Goal: Check status: Check status

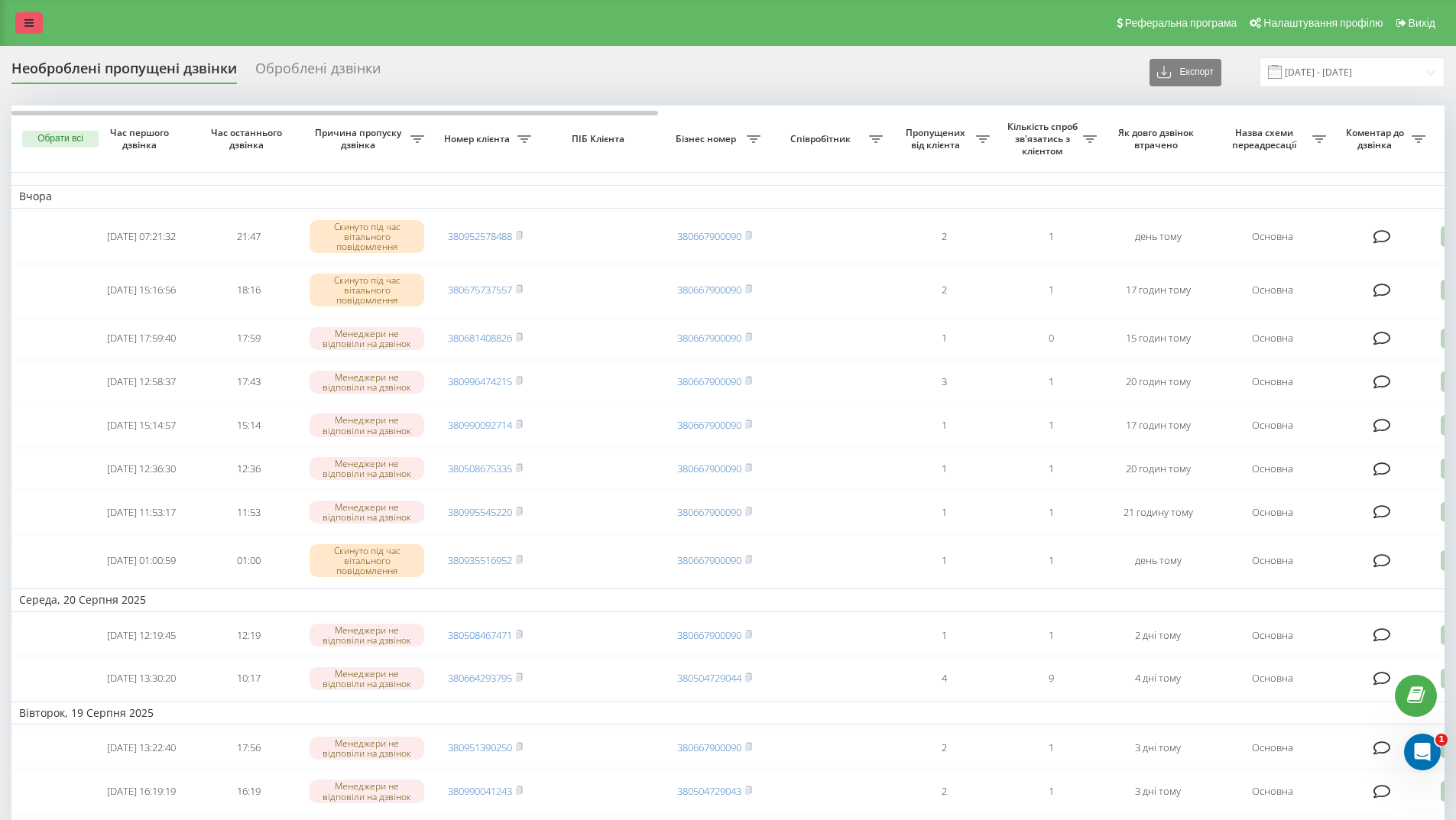
click at [23, 23] on link at bounding box center [29, 23] width 27 height 22
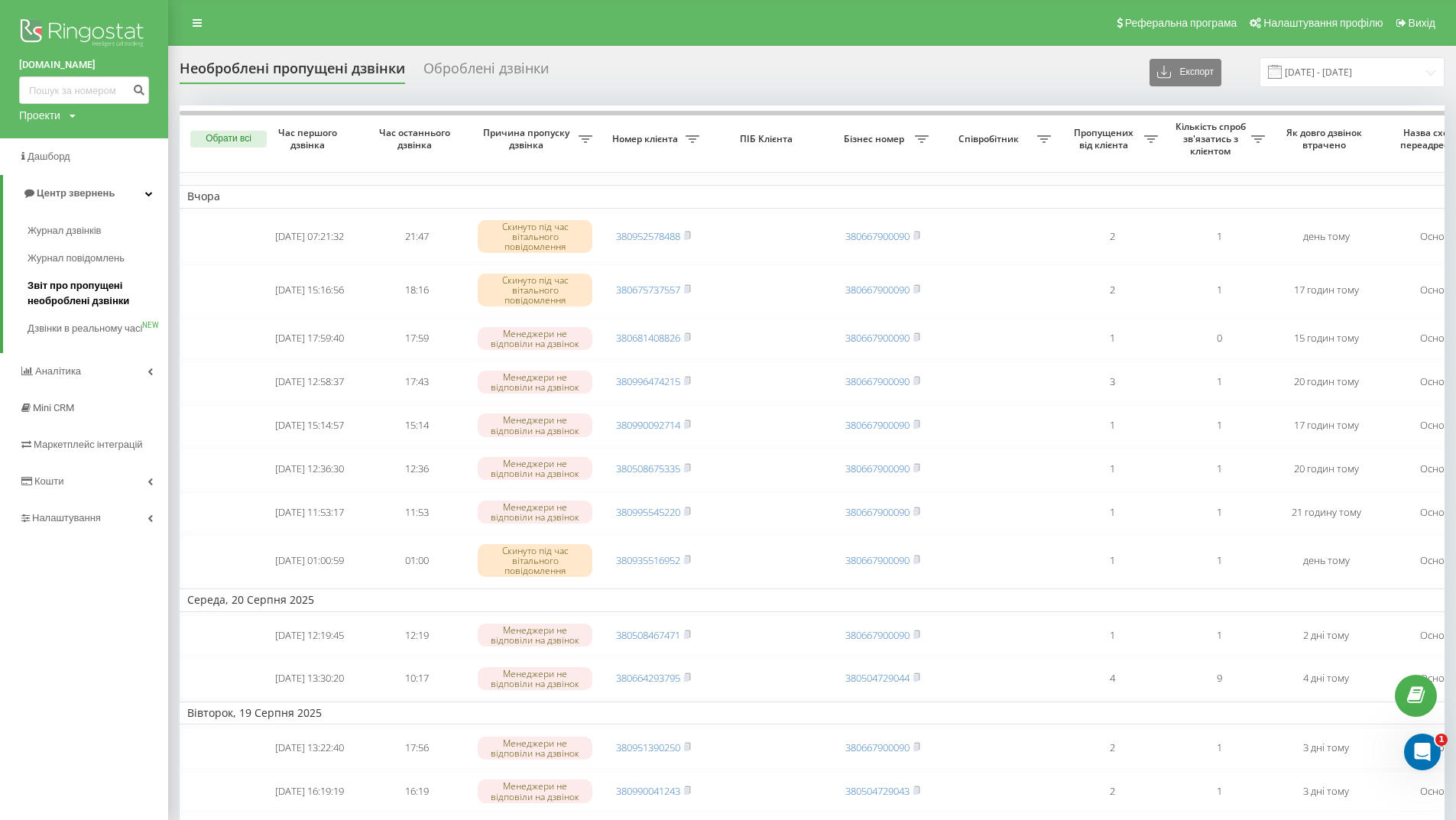
click at [83, 284] on span "Звіт про пропущені необроблені дзвінки" at bounding box center [93, 293] width 133 height 31
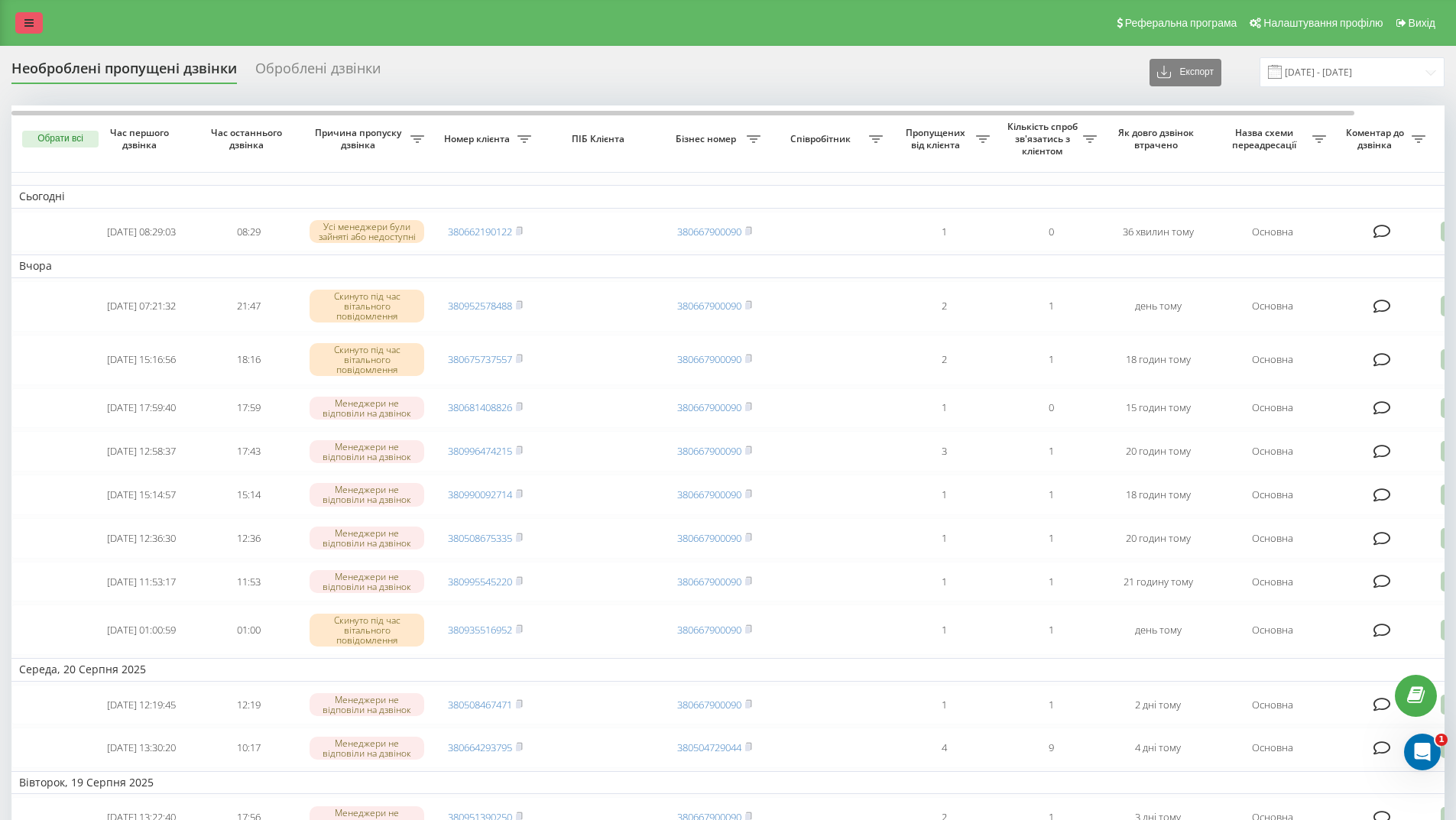
click at [30, 17] on link at bounding box center [29, 23] width 27 height 22
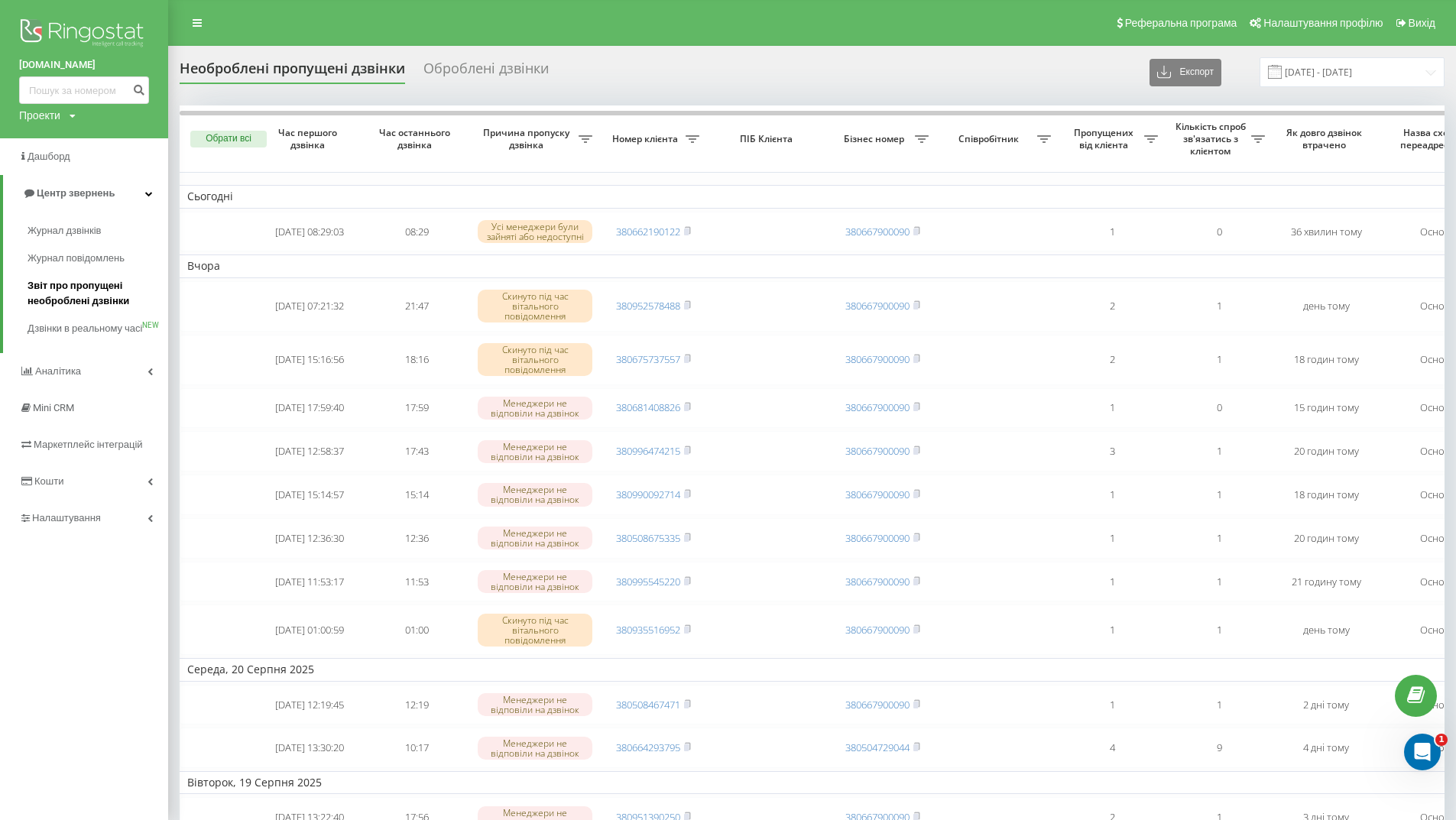
click at [81, 287] on span "Звіт про пропущені необроблені дзвінки" at bounding box center [93, 293] width 133 height 31
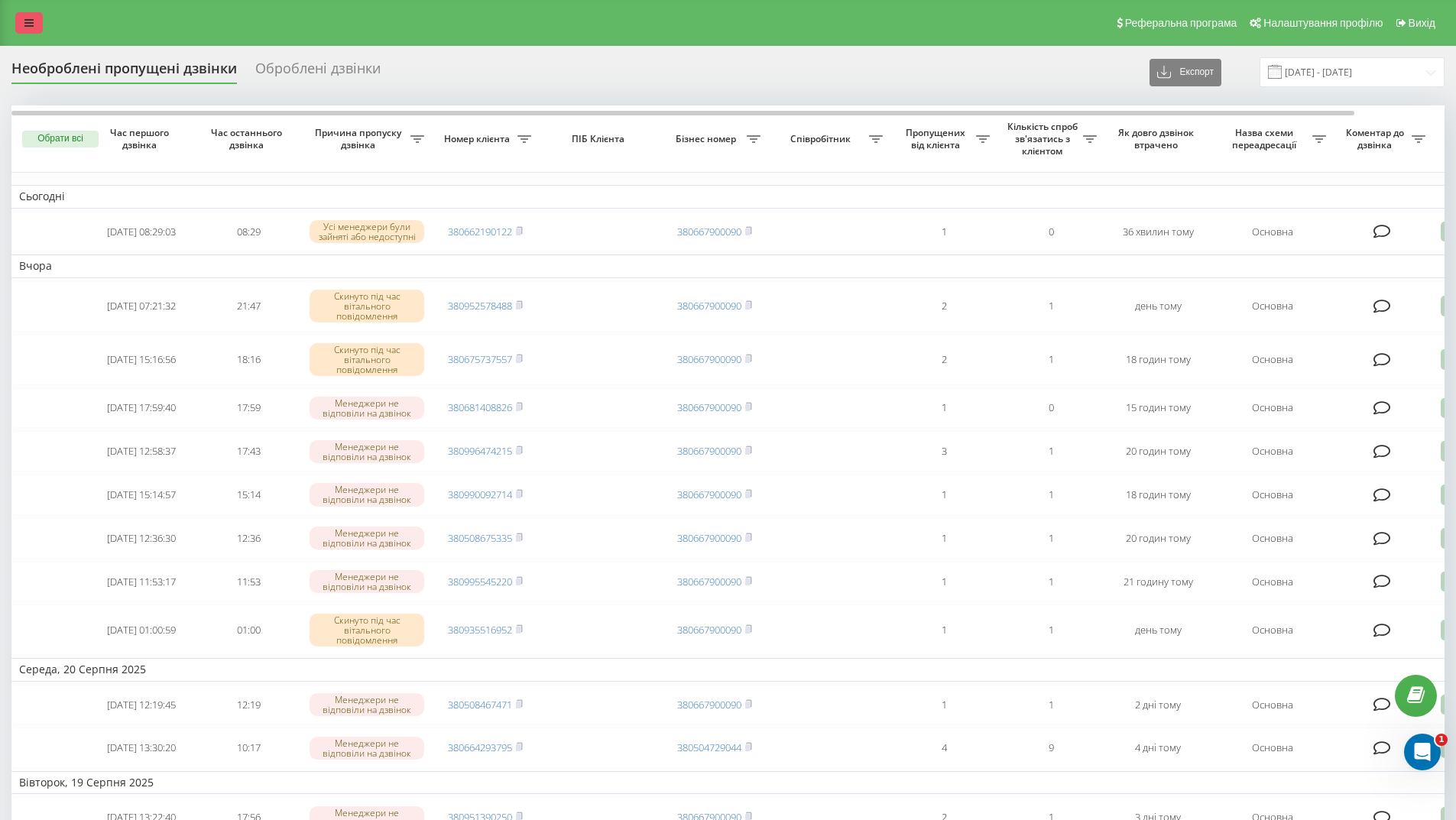
click at [27, 22] on icon at bounding box center [28, 23] width 9 height 10
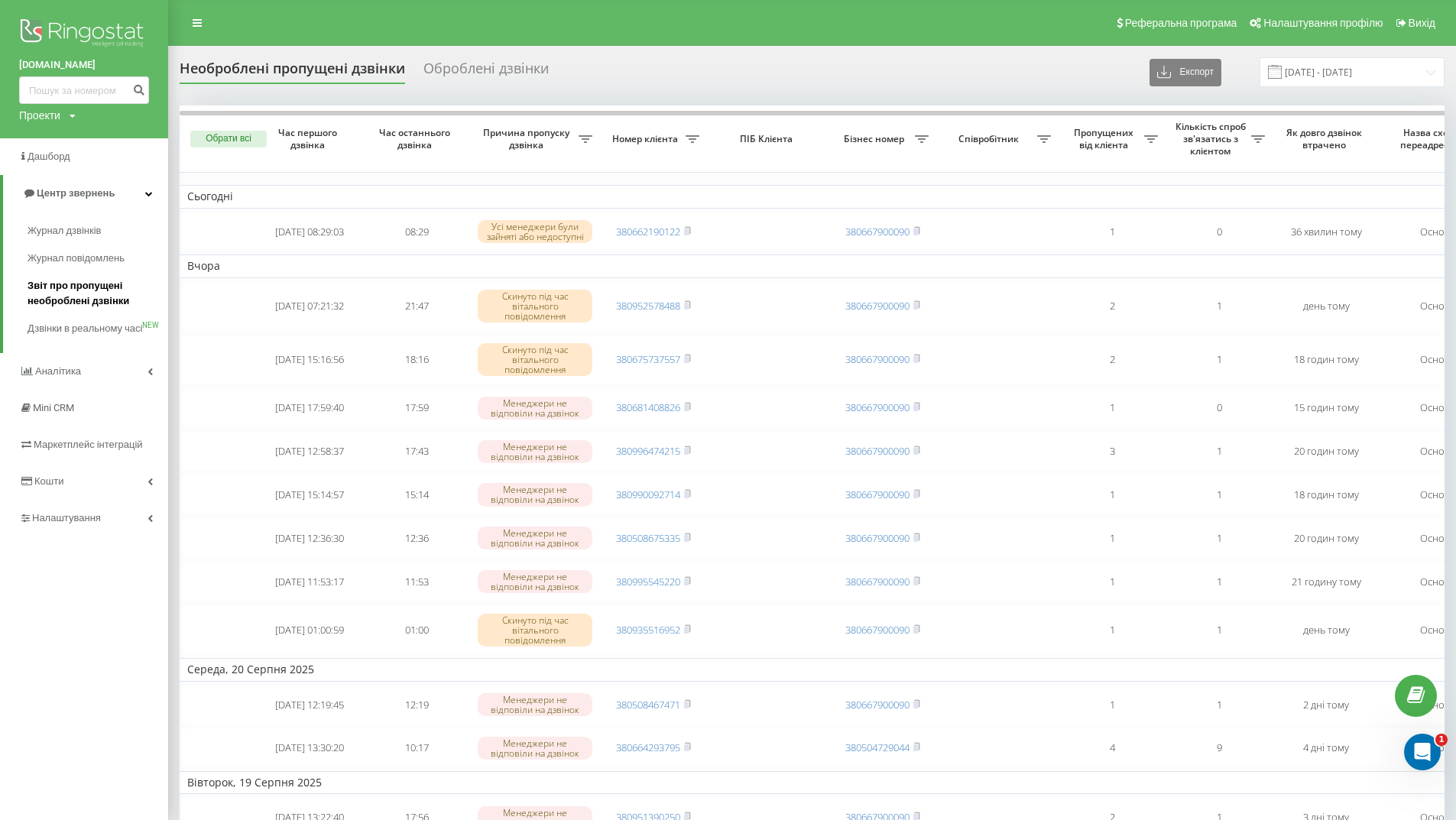
click at [37, 286] on span "Звіт про пропущені необроблені дзвінки" at bounding box center [93, 293] width 133 height 31
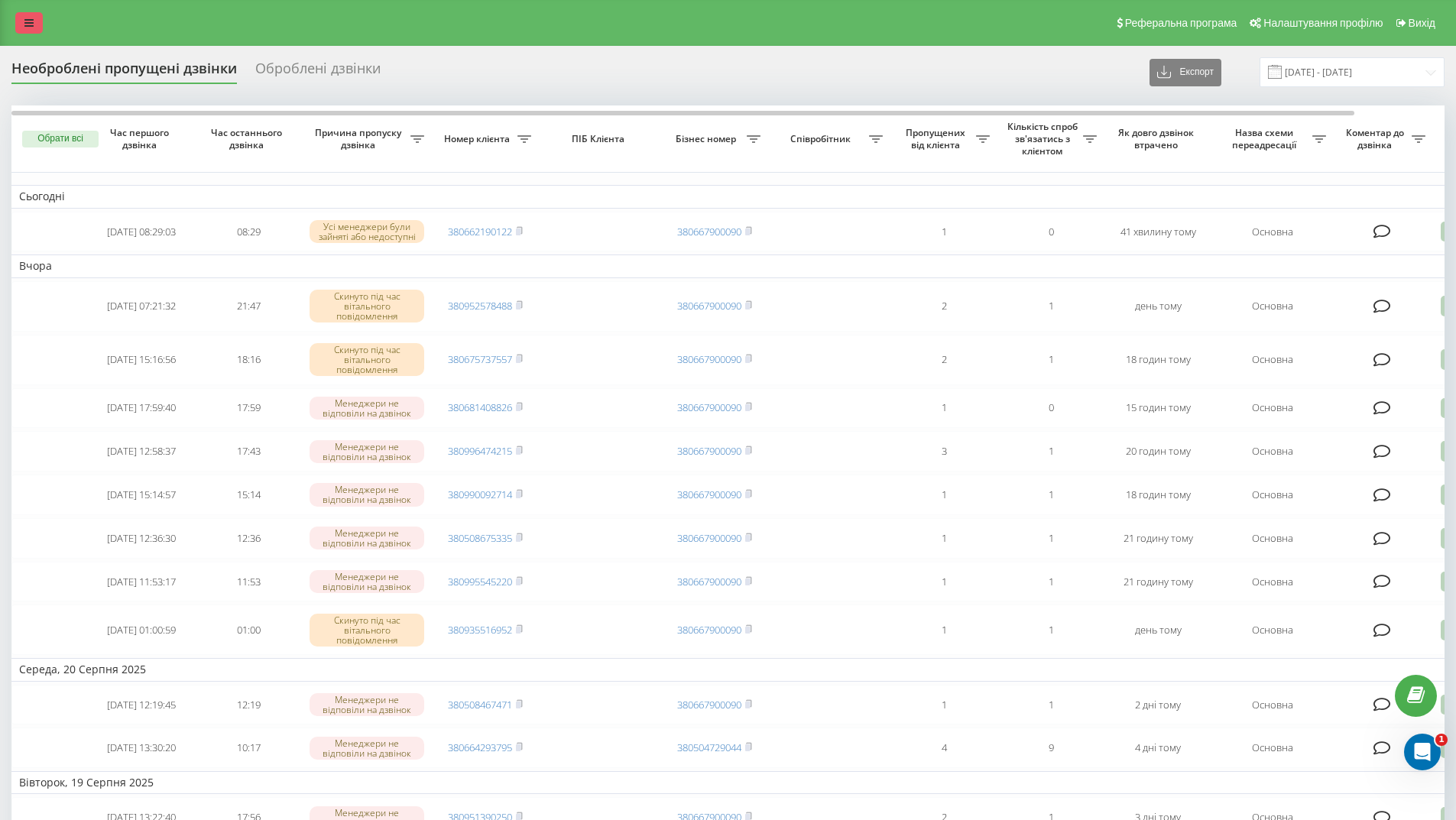
click at [35, 20] on link at bounding box center [29, 23] width 27 height 22
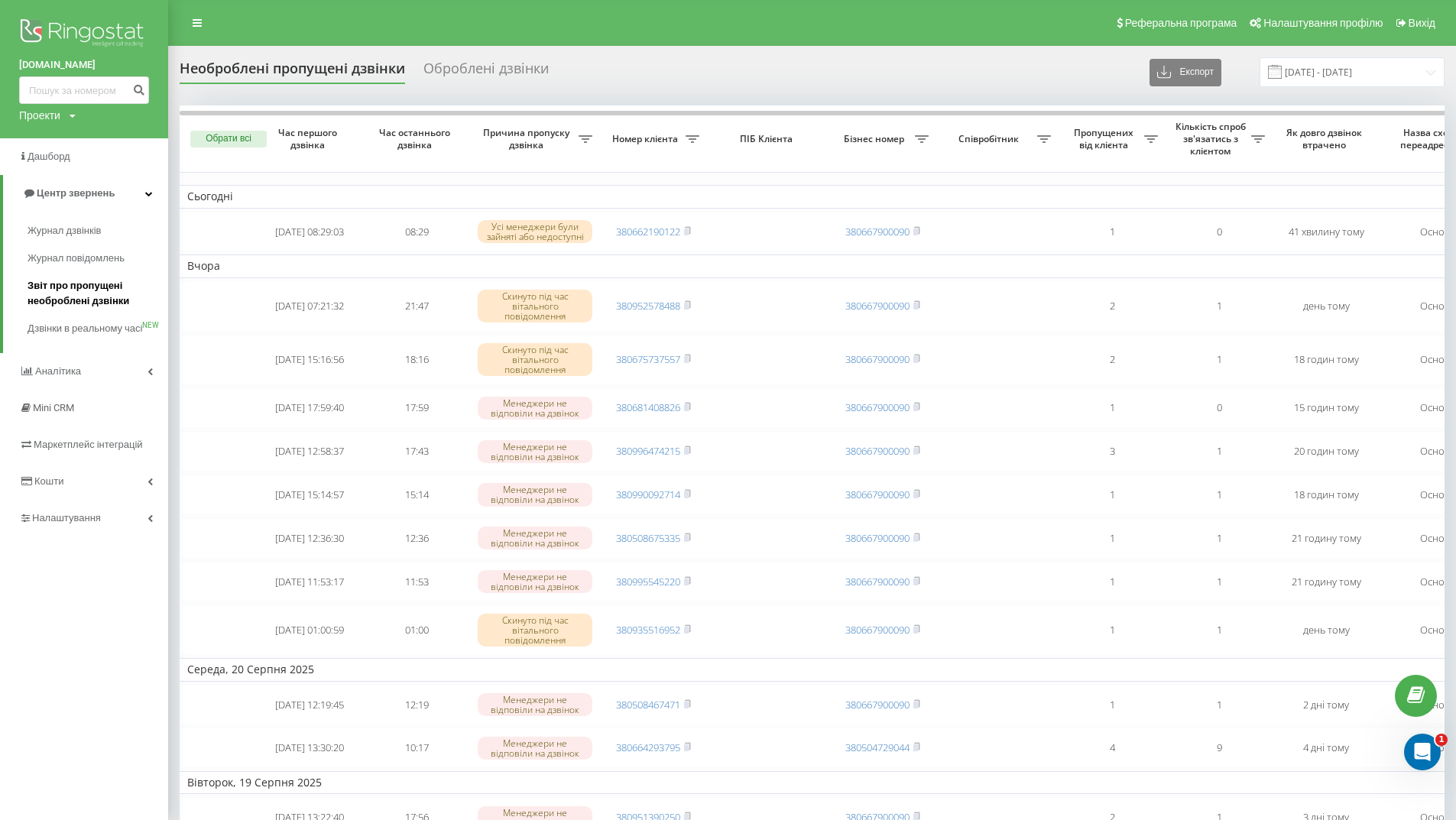
click at [74, 292] on span "Звіт про пропущені необроблені дзвінки" at bounding box center [93, 293] width 133 height 31
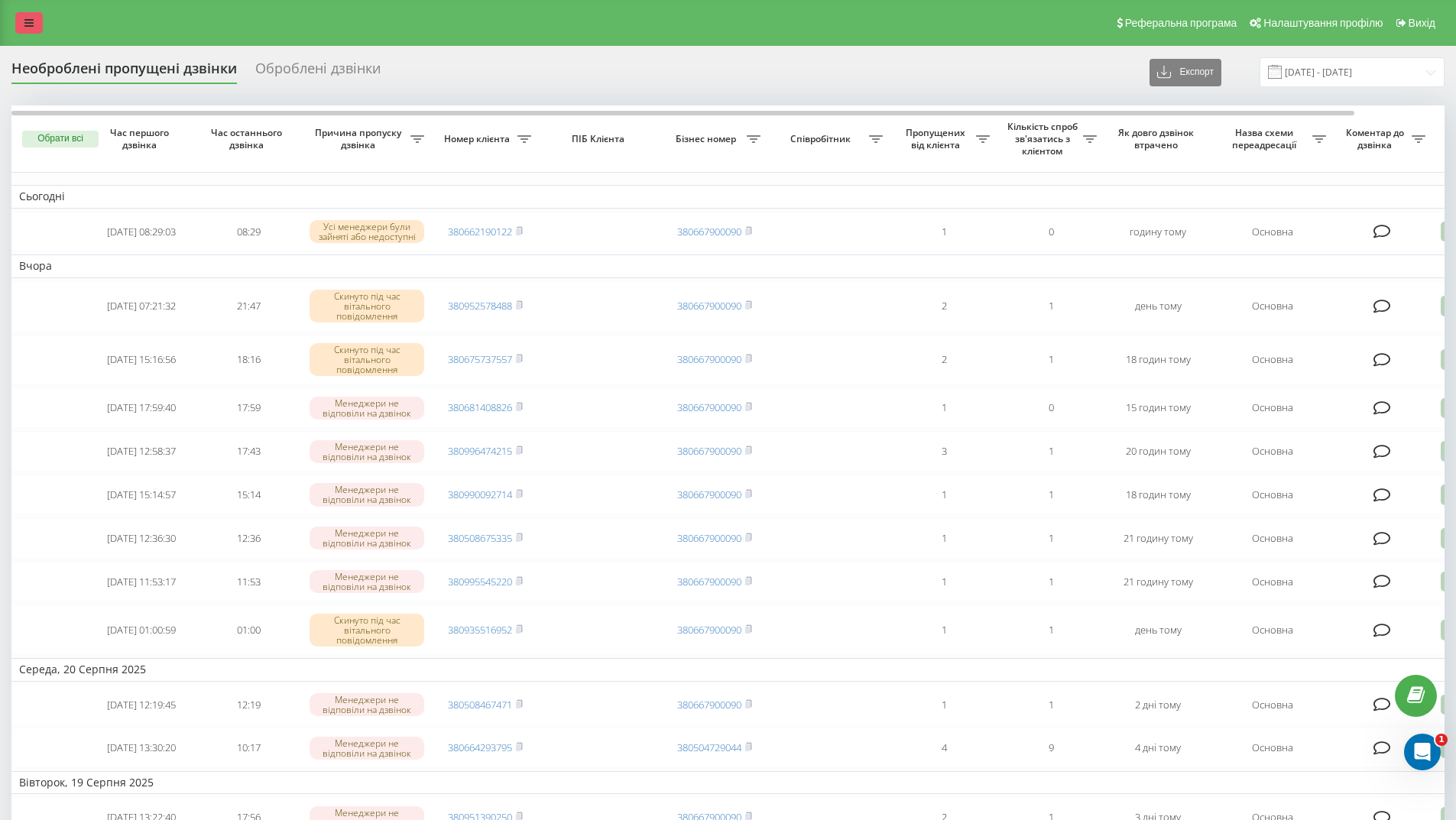
click at [33, 20] on icon at bounding box center [28, 23] width 9 height 10
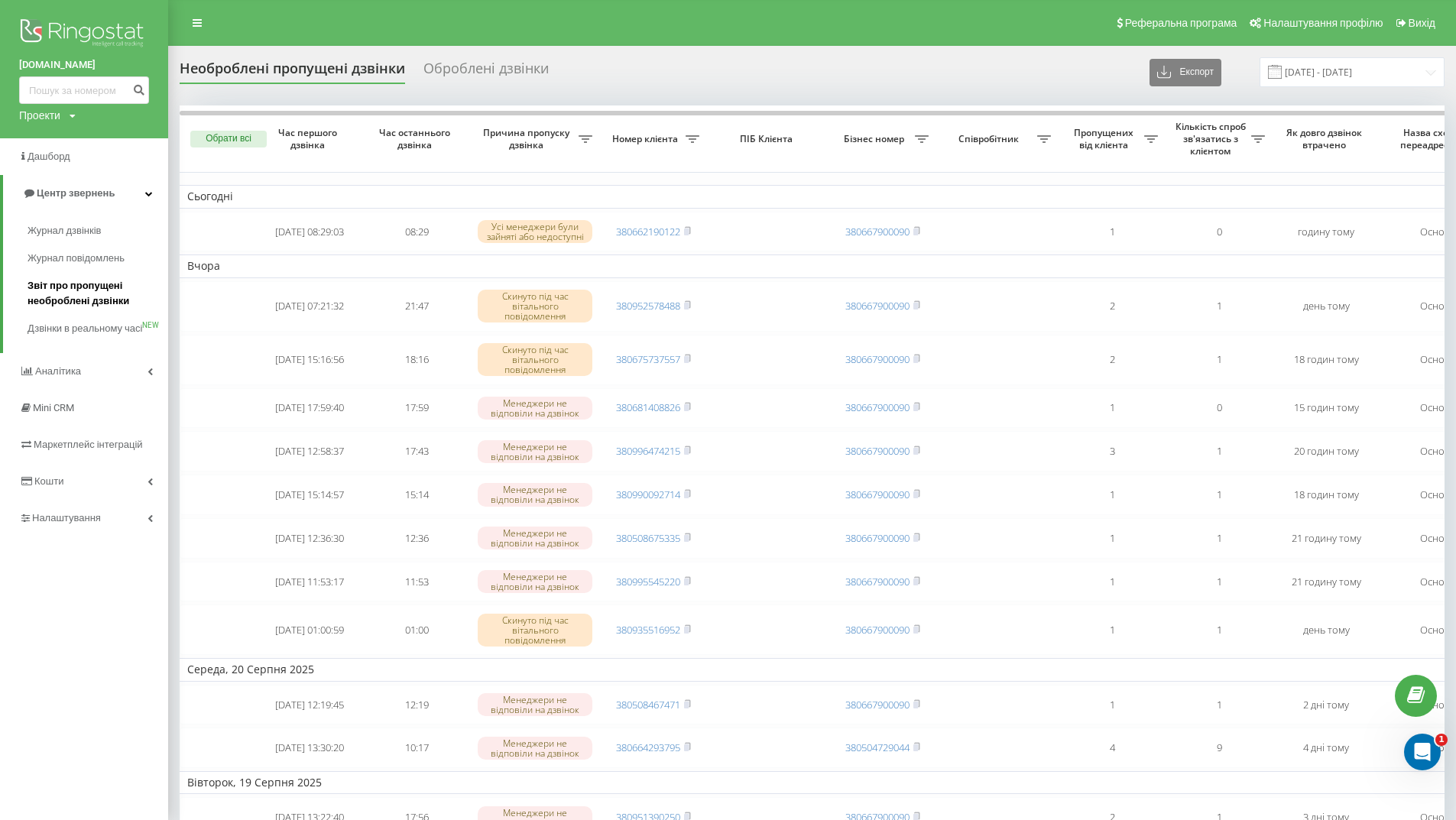
click at [89, 292] on span "Звіт про пропущені необроблені дзвінки" at bounding box center [93, 293] width 133 height 31
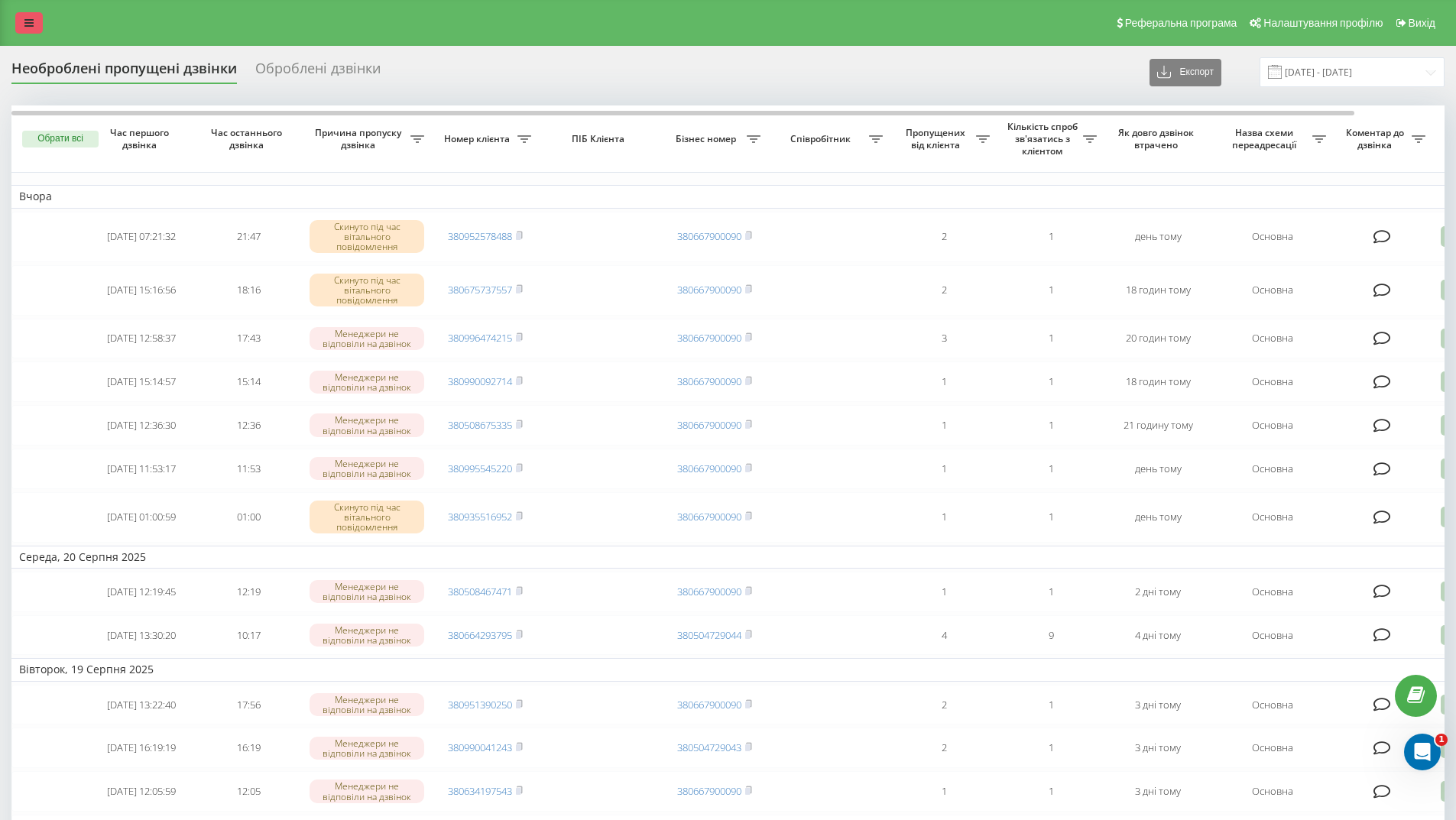
click at [23, 16] on link at bounding box center [29, 23] width 27 height 22
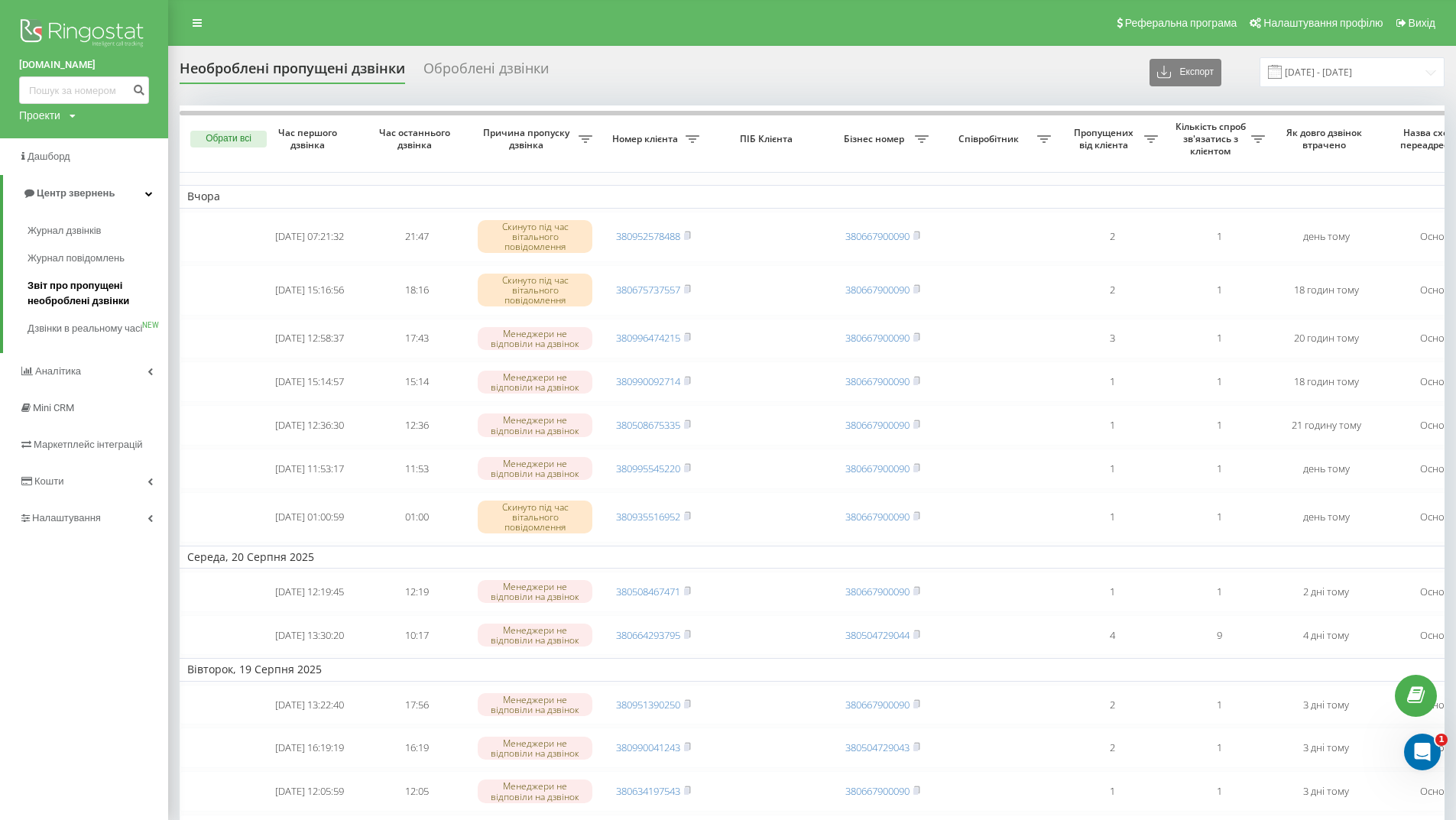
click at [89, 285] on span "Звіт про пропущені необроблені дзвінки" at bounding box center [93, 293] width 133 height 31
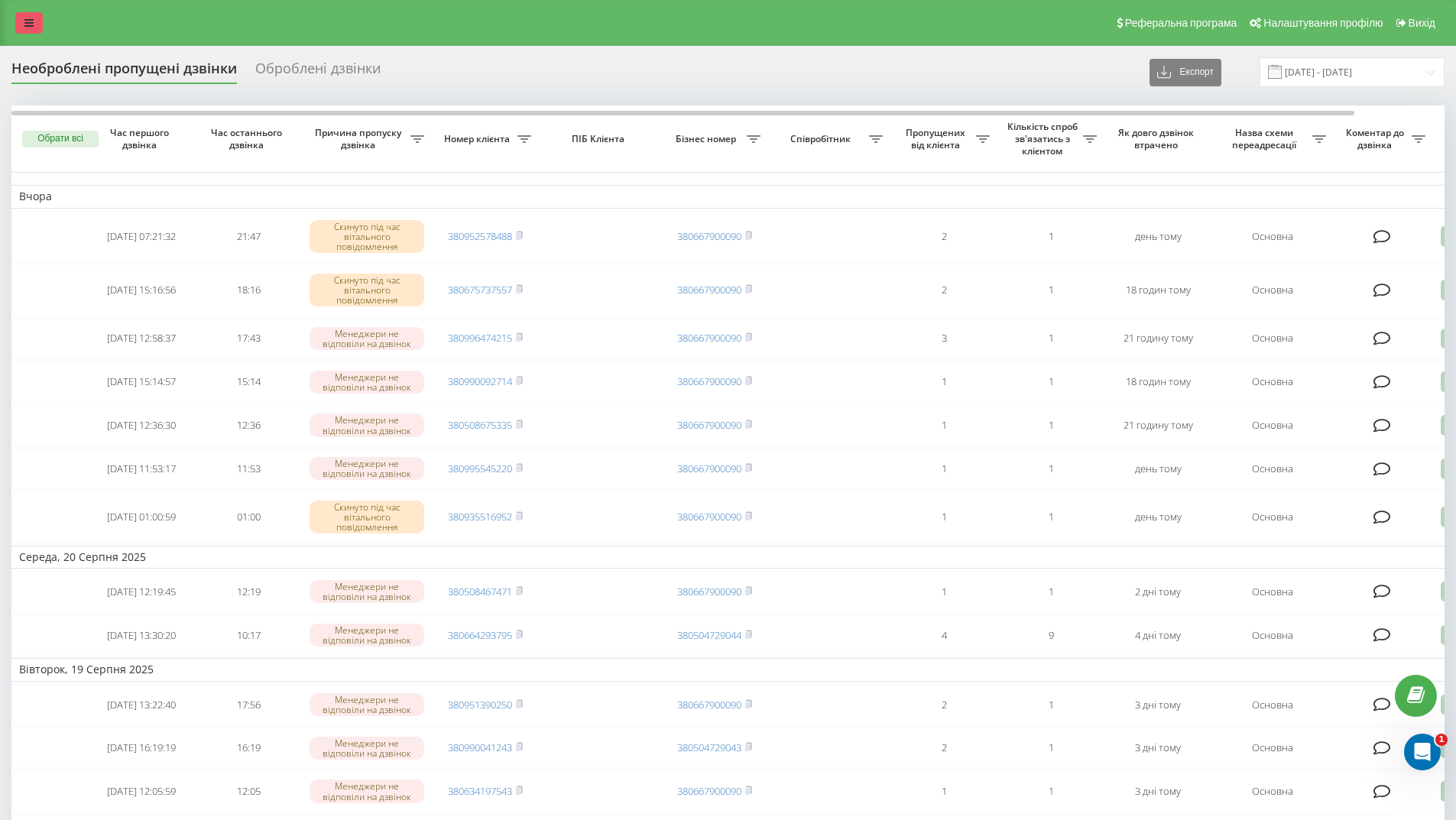
click at [29, 27] on icon at bounding box center [28, 23] width 9 height 10
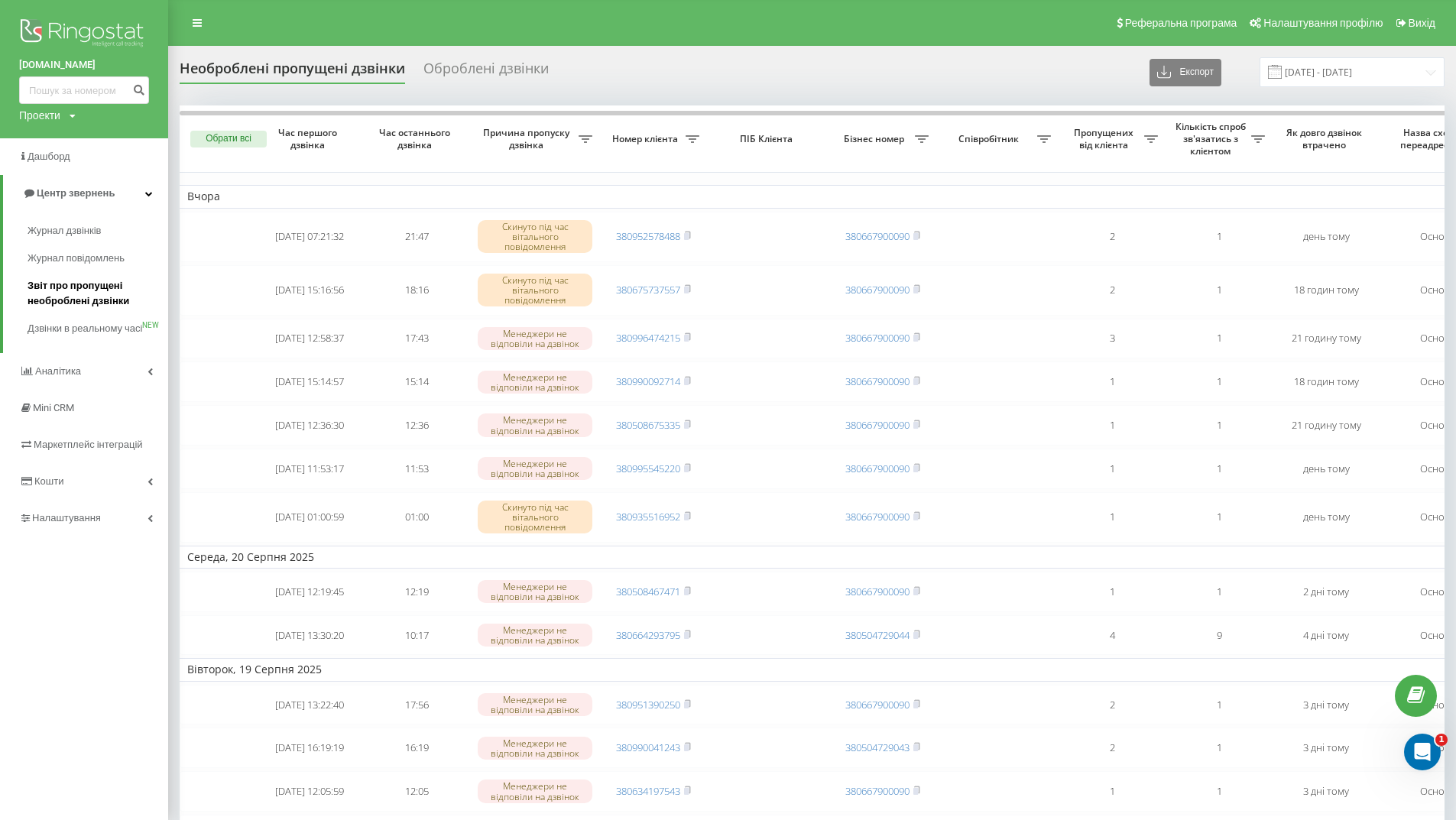
click at [82, 288] on span "Звіт про пропущені необроблені дзвінки" at bounding box center [93, 293] width 133 height 31
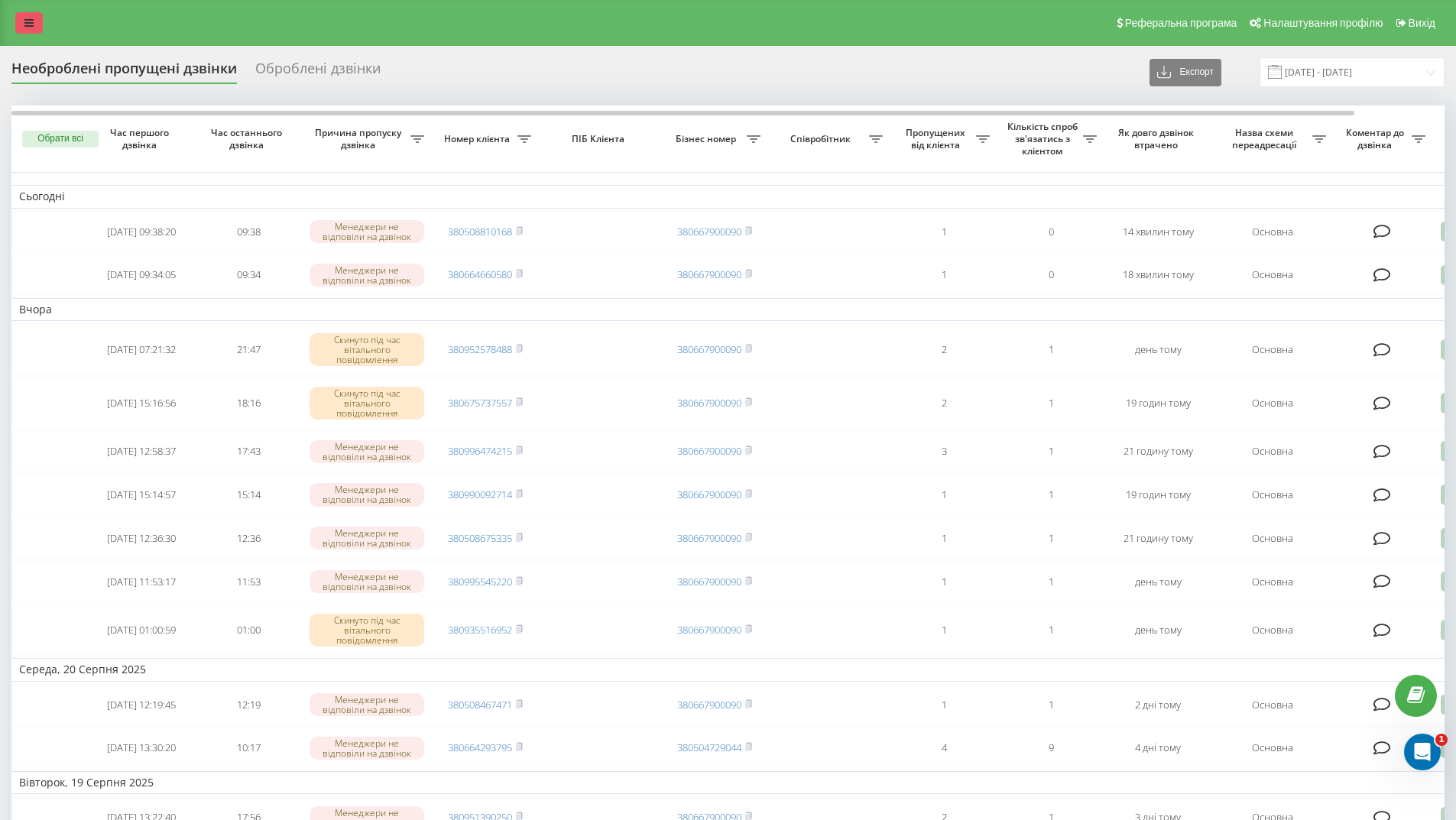
click at [17, 20] on link at bounding box center [29, 23] width 27 height 22
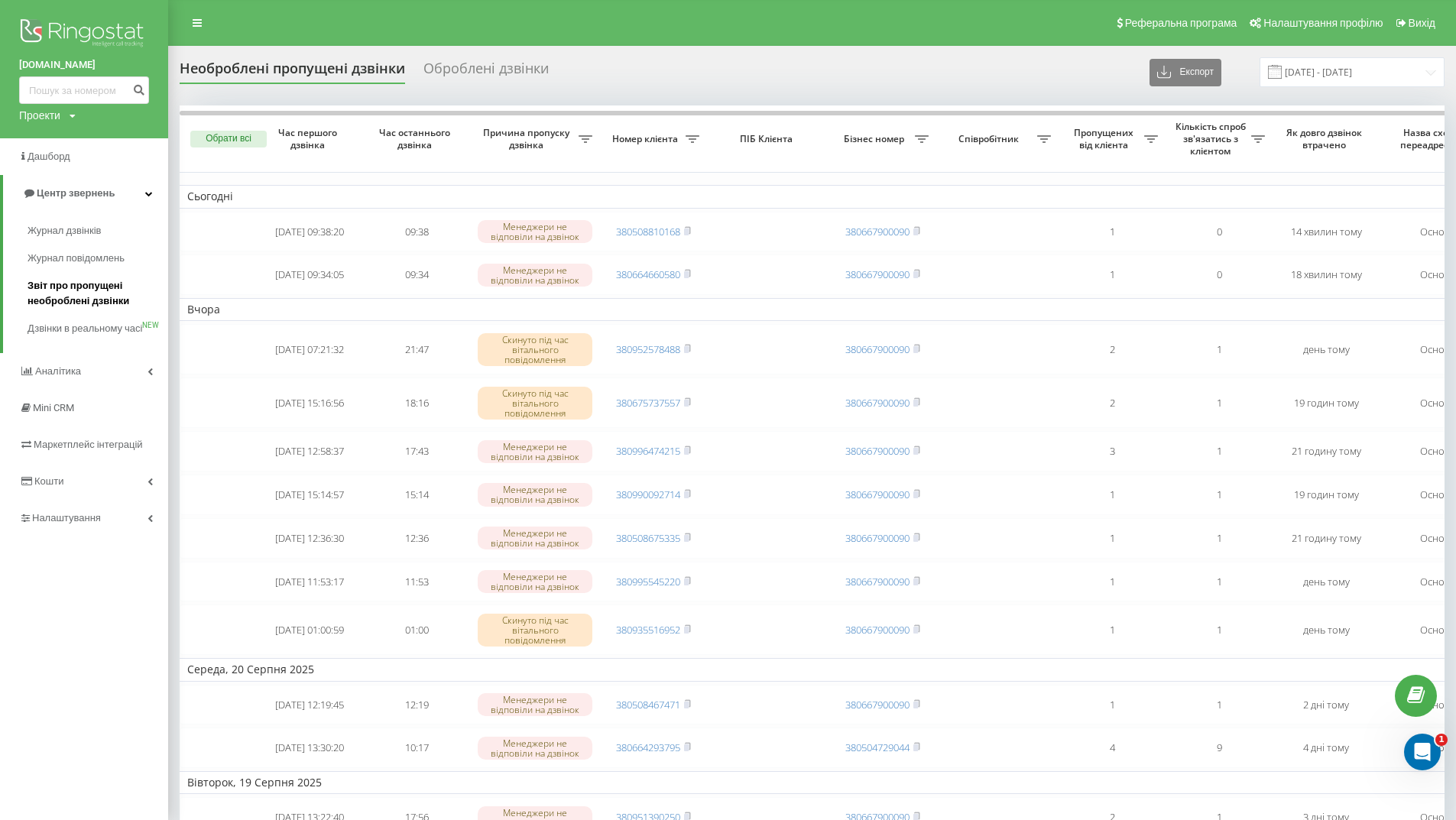
click at [93, 290] on span "Звіт про пропущені необроблені дзвінки" at bounding box center [93, 293] width 133 height 31
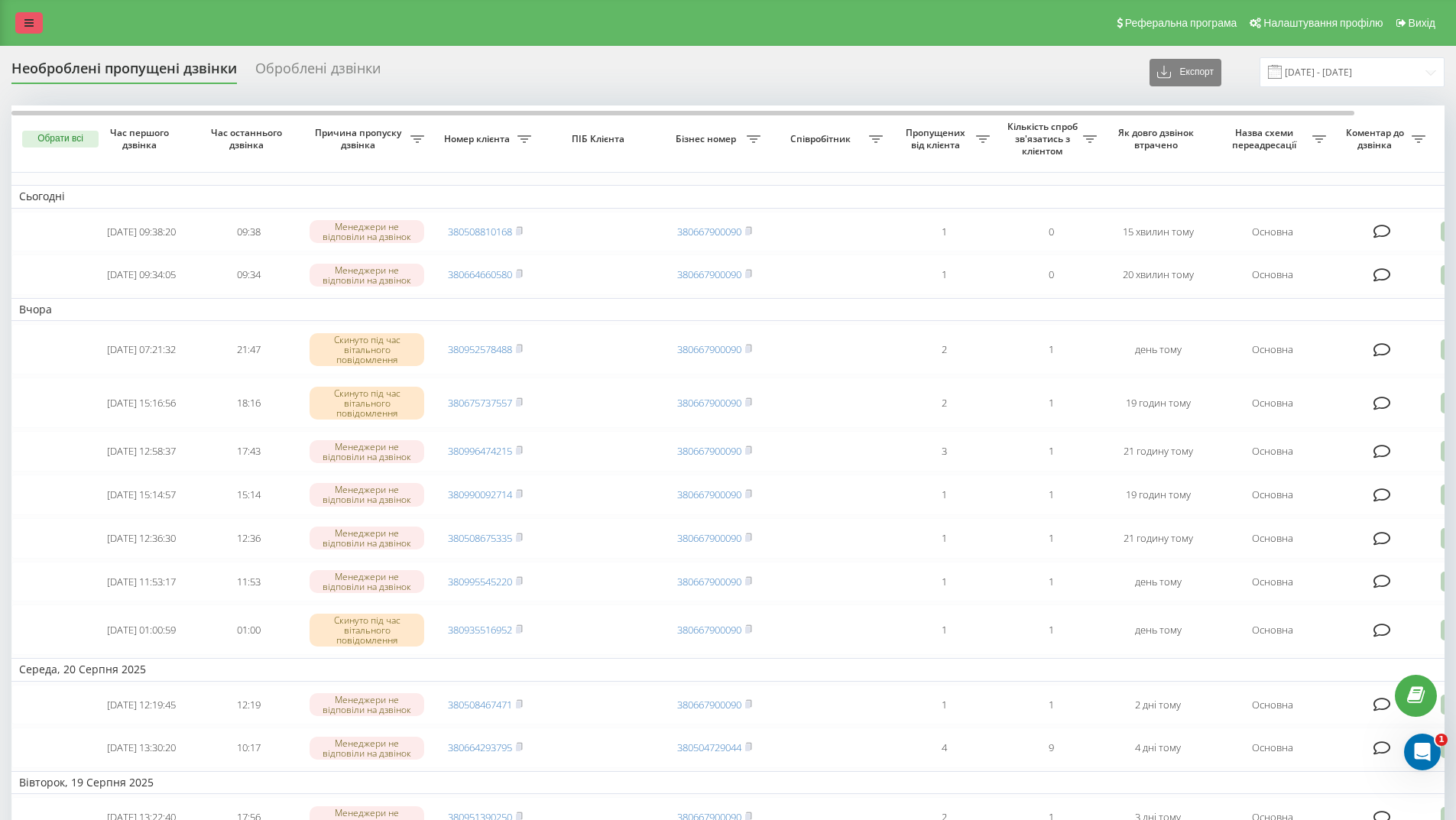
click at [31, 22] on icon at bounding box center [28, 23] width 9 height 10
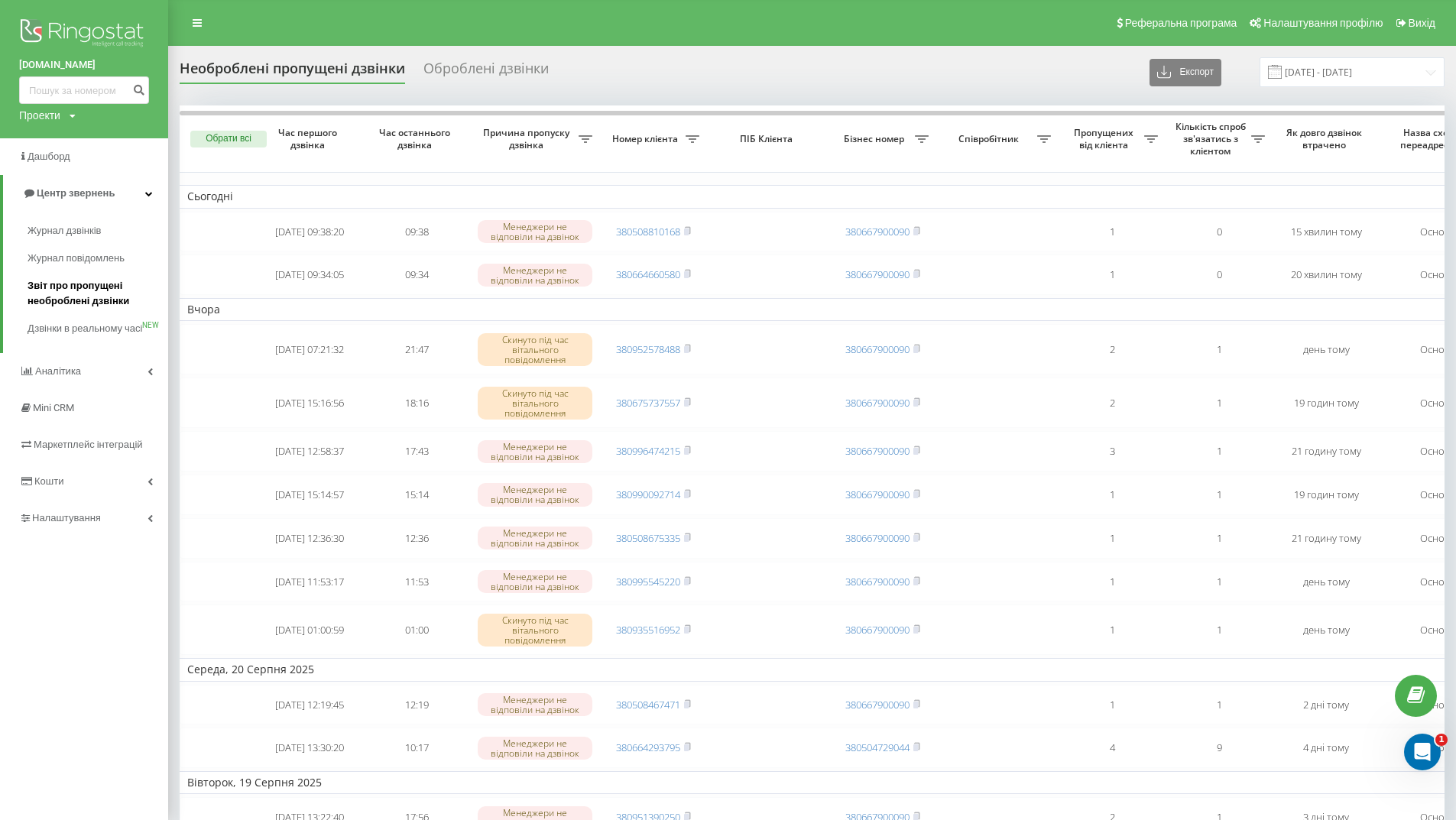
click at [89, 290] on span "Звіт про пропущені необроблені дзвінки" at bounding box center [93, 293] width 133 height 31
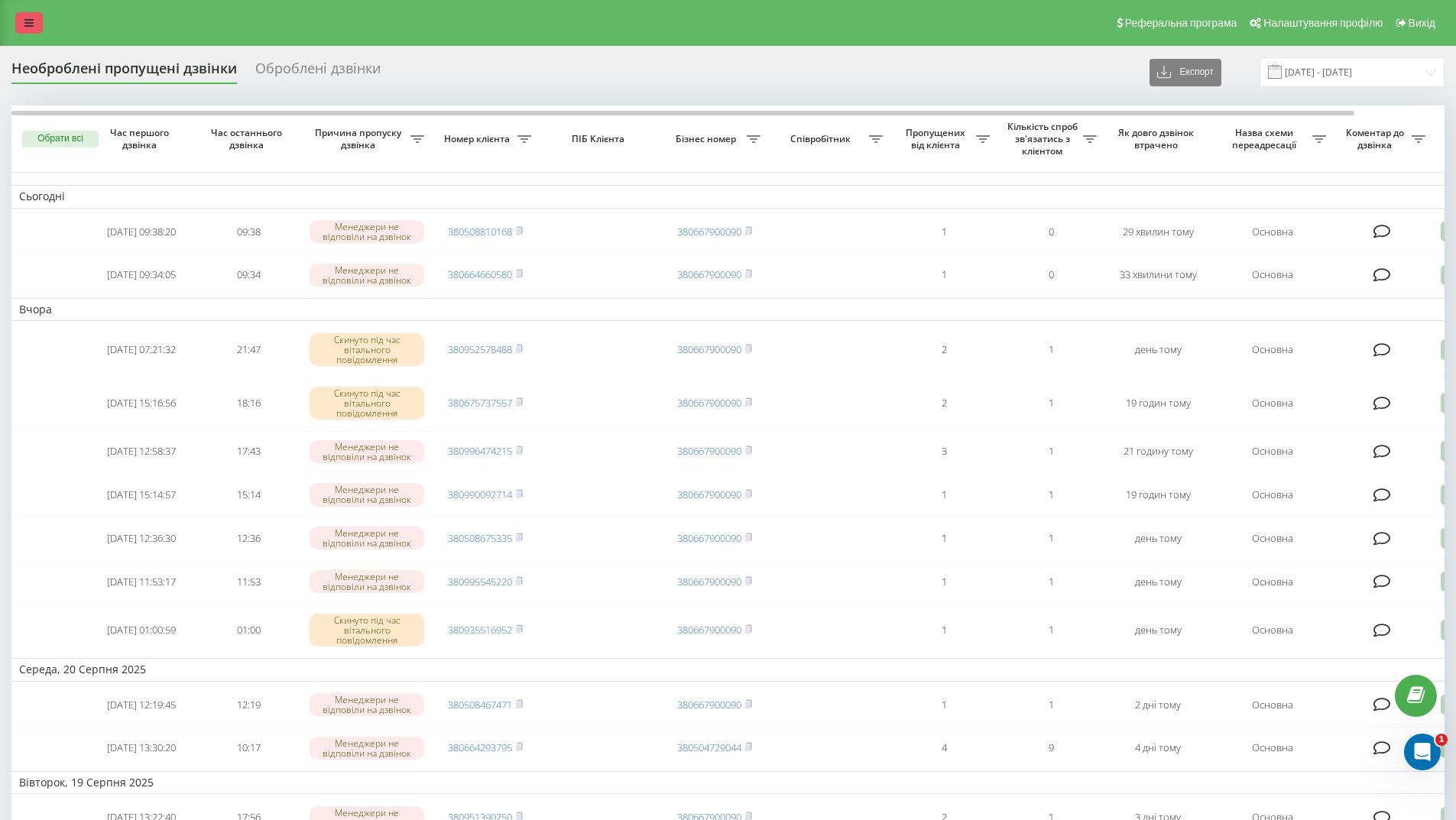
click at [30, 32] on link at bounding box center [29, 23] width 27 height 22
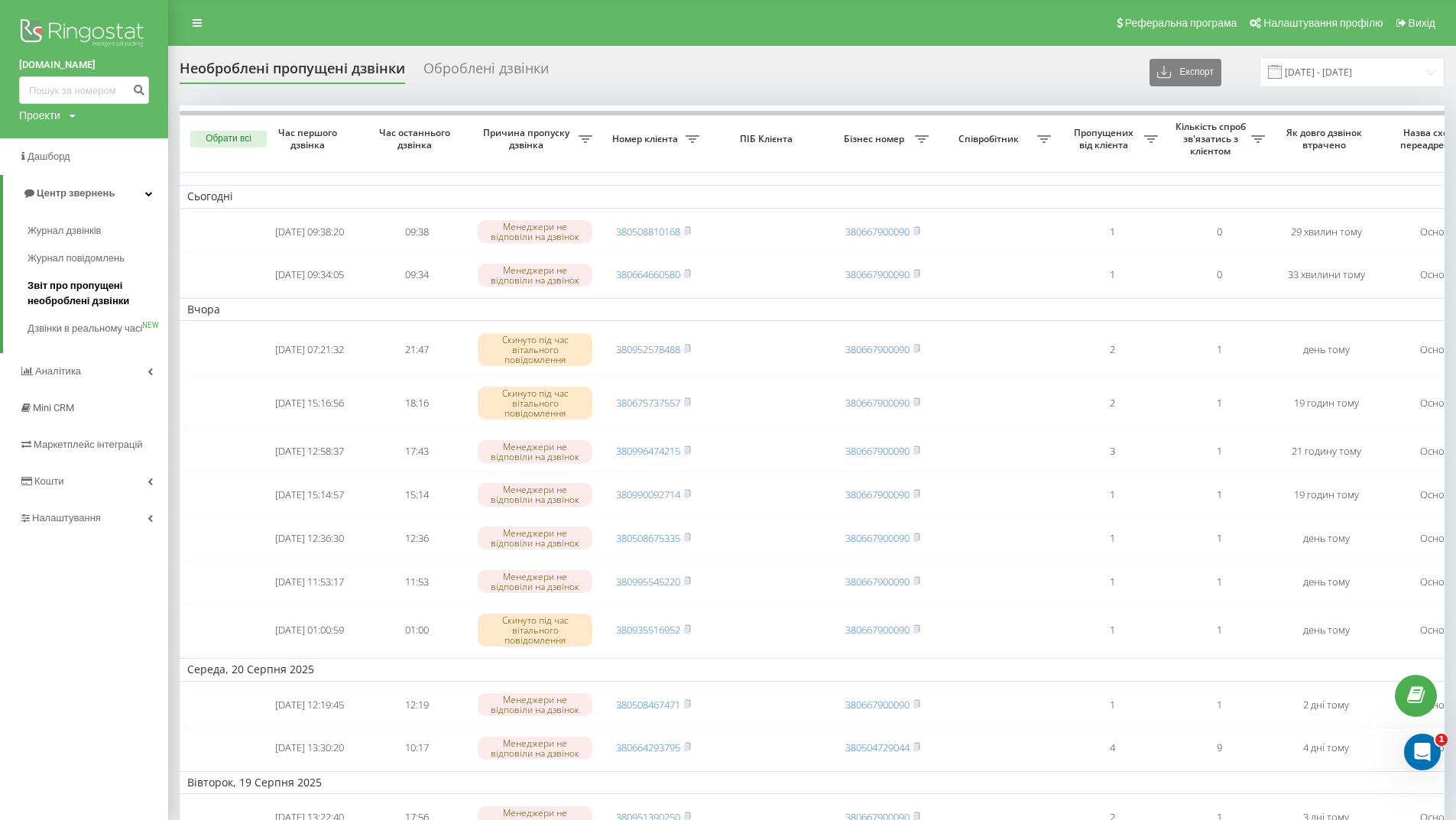
click at [77, 292] on span "Звіт про пропущені необроблені дзвінки" at bounding box center [93, 293] width 133 height 31
